Goal: Task Accomplishment & Management: Complete application form

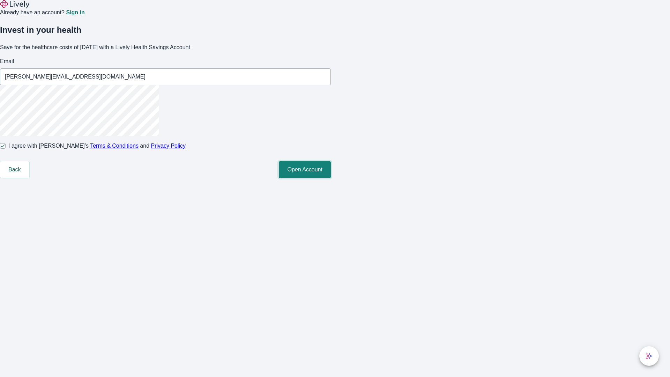
click at [331, 178] on button "Open Account" at bounding box center [305, 169] width 52 height 17
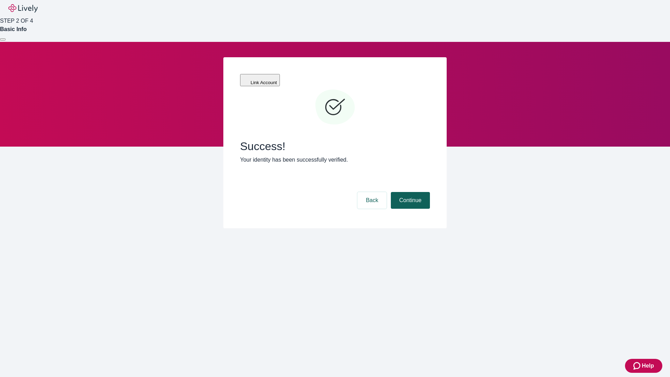
click at [409, 192] on button "Continue" at bounding box center [410, 200] width 39 height 17
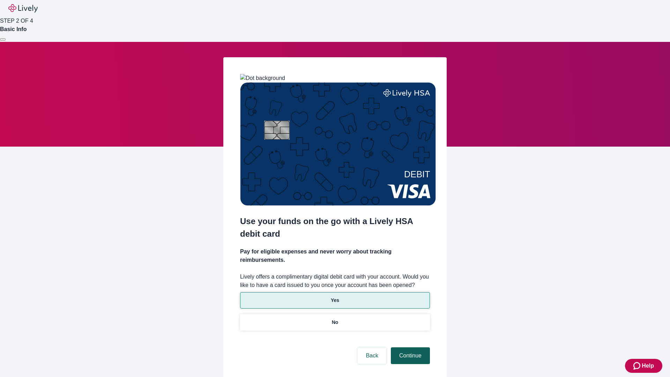
click at [334, 318] on p "No" at bounding box center [335, 321] width 7 height 7
click at [409, 347] on button "Continue" at bounding box center [410, 355] width 39 height 17
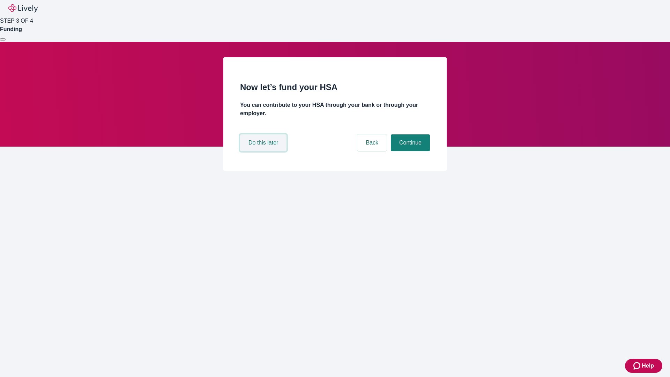
click at [264, 151] on button "Do this later" at bounding box center [263, 142] width 46 height 17
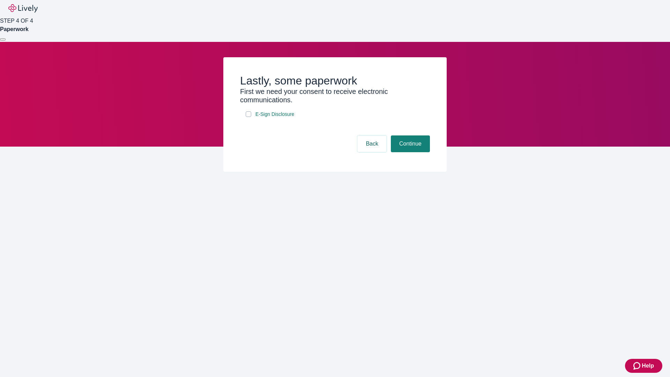
click at [248, 117] on input "E-Sign Disclosure" at bounding box center [249, 114] width 6 height 6
checkbox input "true"
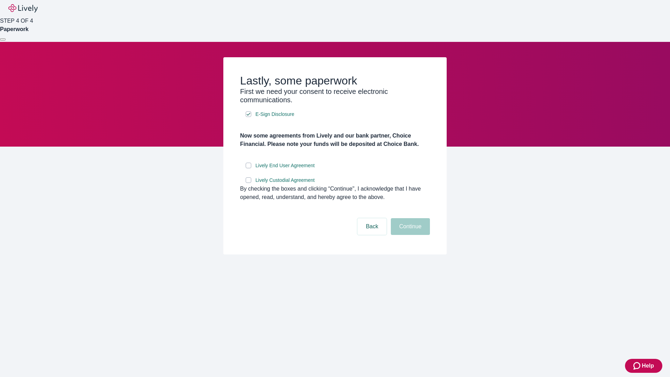
click at [248, 168] on input "Lively End User Agreement" at bounding box center [249, 166] width 6 height 6
checkbox input "true"
click at [248, 183] on input "Lively Custodial Agreement" at bounding box center [249, 180] width 6 height 6
checkbox input "true"
click at [409, 235] on button "Continue" at bounding box center [410, 226] width 39 height 17
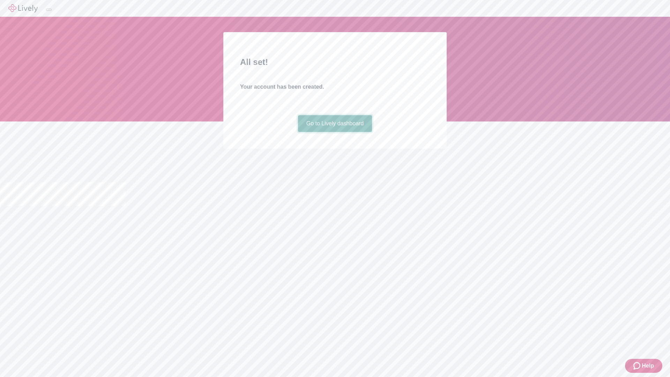
click at [334, 132] on link "Go to Lively dashboard" at bounding box center [335, 123] width 74 height 17
